Goal: Task Accomplishment & Management: Manage account settings

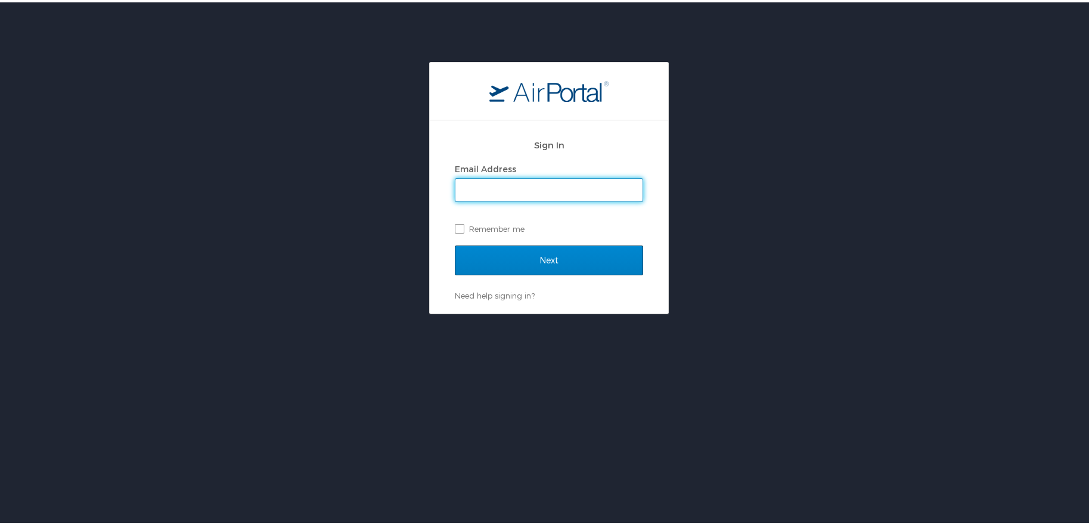
type input "costee@lsuhsc.edu"
click at [496, 252] on input "Next" at bounding box center [549, 258] width 188 height 30
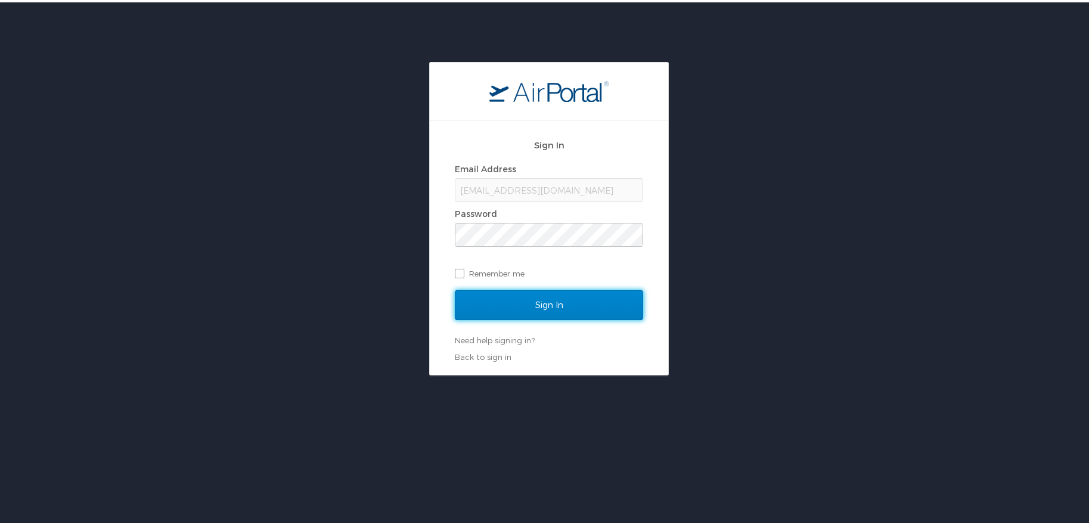
click at [511, 301] on input "Sign In" at bounding box center [549, 303] width 188 height 30
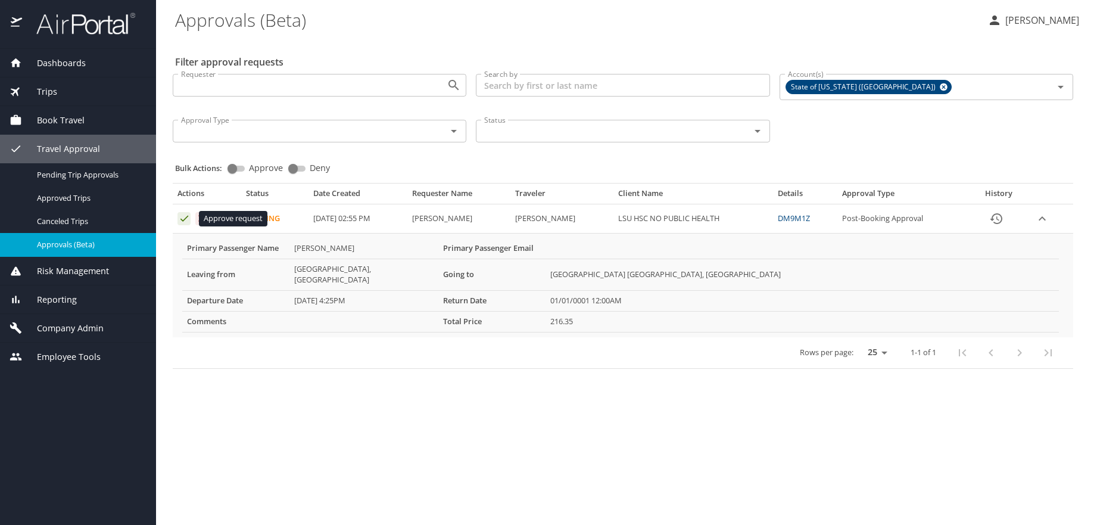
click at [180, 217] on icon "Approval table" at bounding box center [184, 218] width 11 height 11
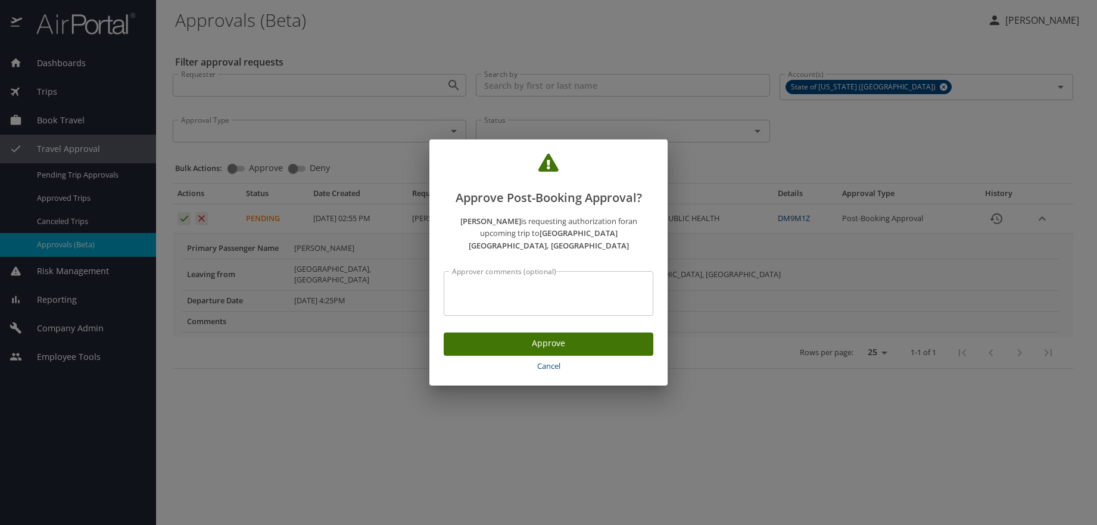
click at [490, 336] on span "Approve" at bounding box center [548, 343] width 191 height 15
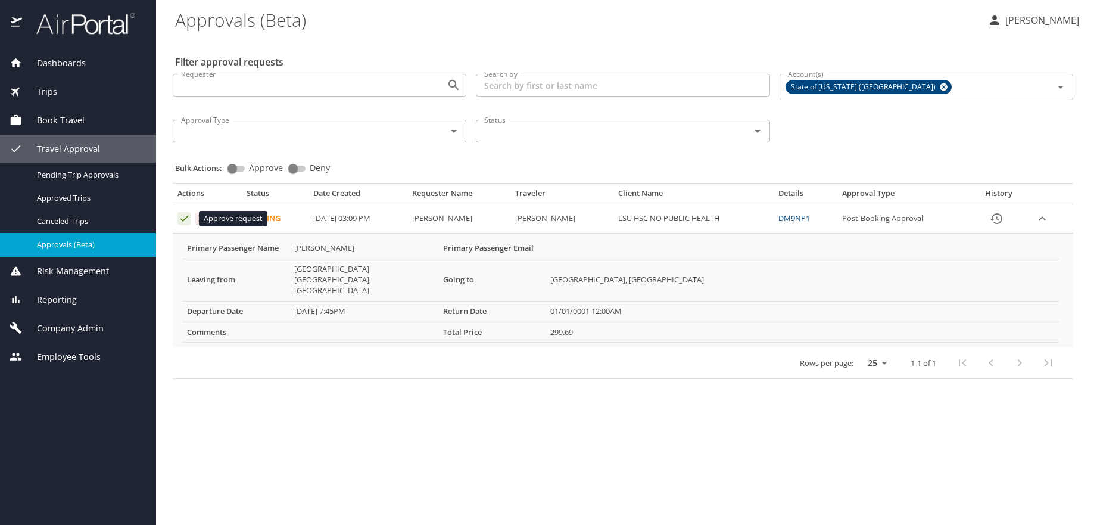
click at [182, 218] on icon "Approval table" at bounding box center [184, 218] width 11 height 11
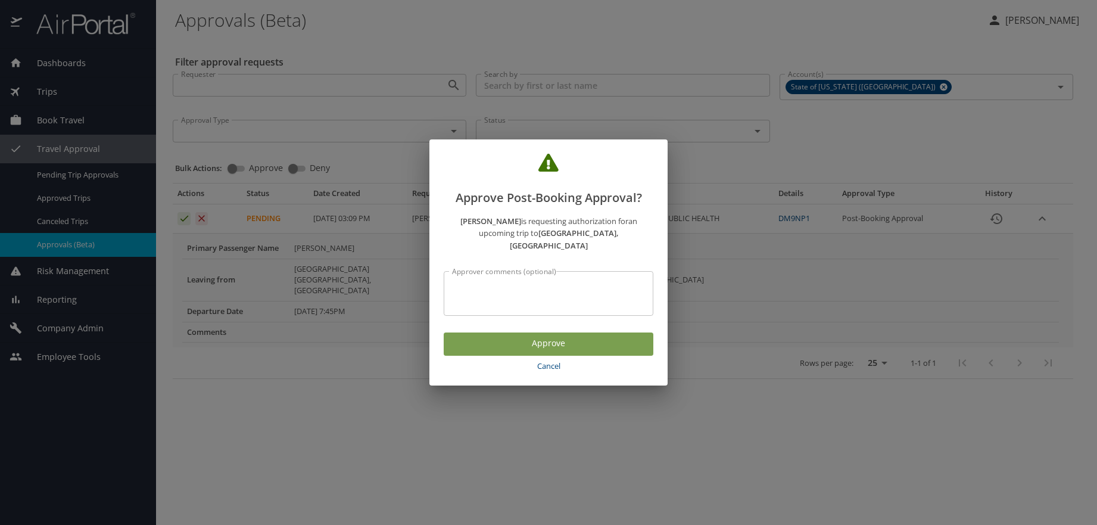
click at [533, 336] on span "Approve" at bounding box center [548, 343] width 191 height 15
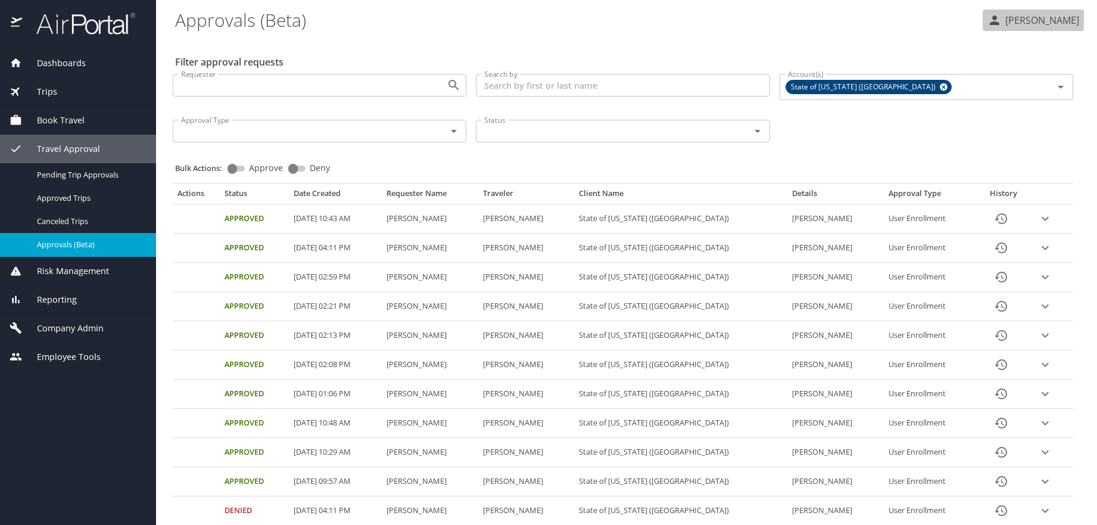
click at [1025, 17] on p "Clarence Osteen" at bounding box center [1040, 20] width 77 height 14
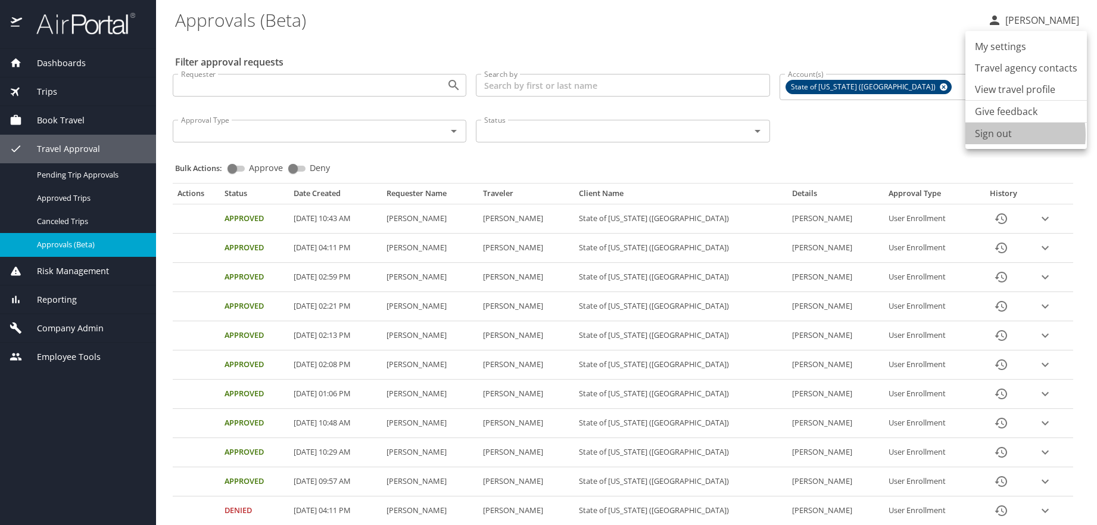
click at [996, 135] on li "Sign out" at bounding box center [1027, 133] width 122 height 21
